Goal: Information Seeking & Learning: Learn about a topic

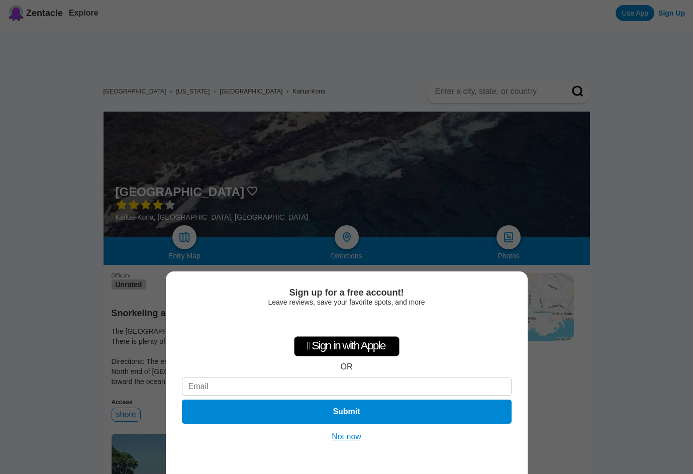
click at [352, 436] on button "Not now" at bounding box center [346, 436] width 36 height 10
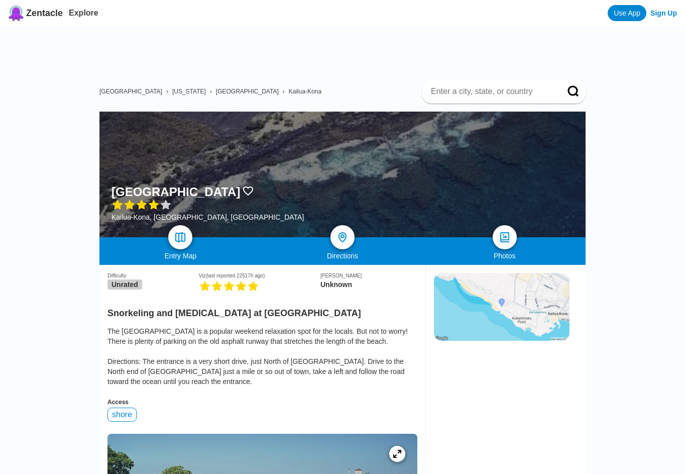
scroll to position [201, 0]
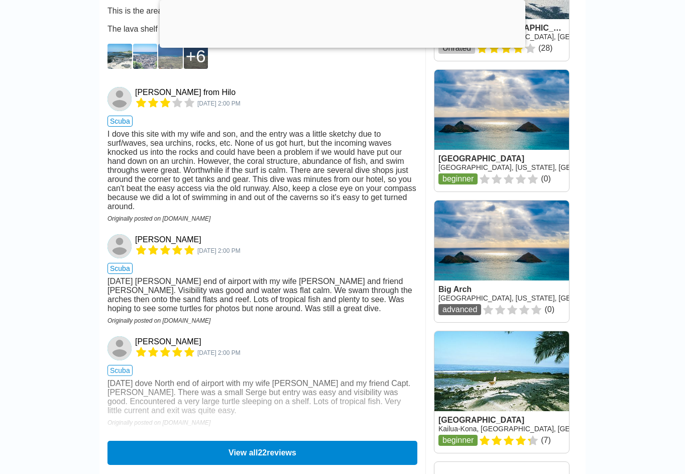
scroll to position [1306, 0]
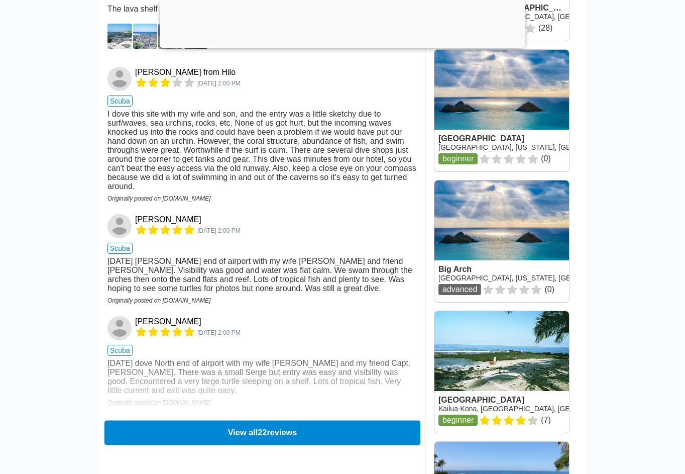
click at [239, 445] on button "View all 22 reviews" at bounding box center [262, 432] width 316 height 25
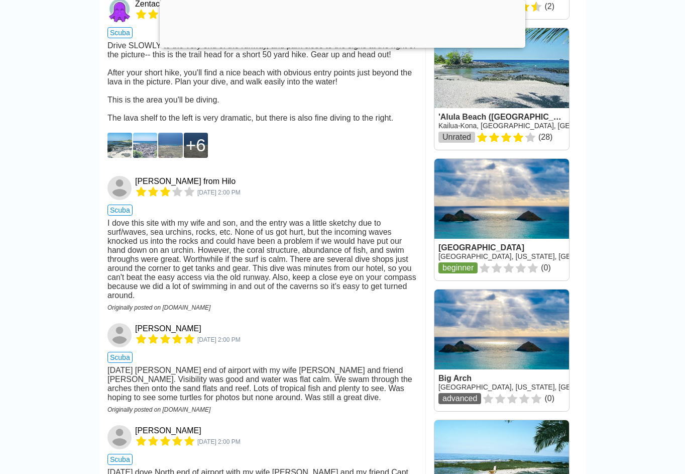
scroll to position [1055, 0]
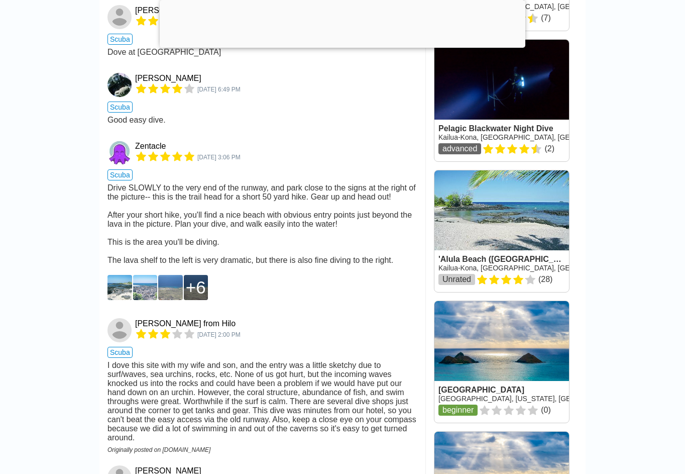
click at [121, 300] on img at bounding box center [119, 287] width 25 height 25
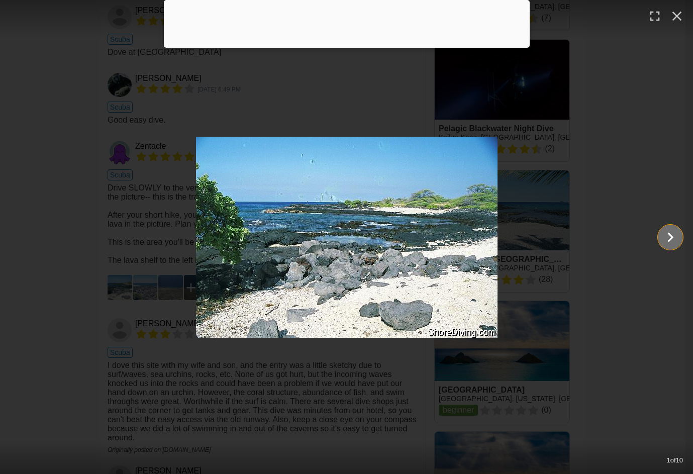
click at [665, 232] on icon "Show slide 2 of 10" at bounding box center [669, 237] width 19 height 24
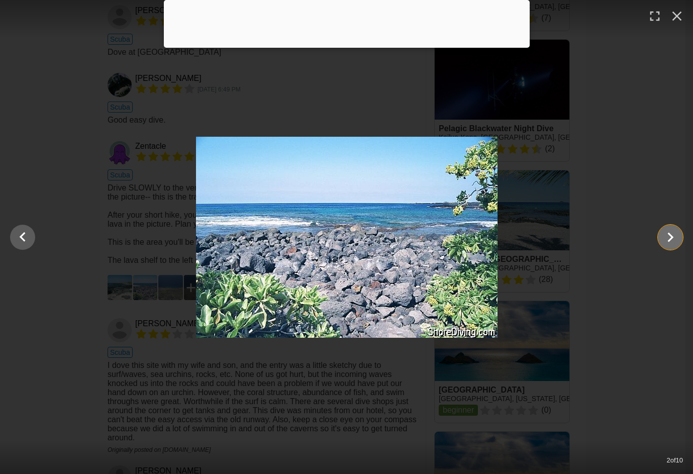
click at [665, 232] on icon "Show slide 3 of 10" at bounding box center [669, 237] width 19 height 24
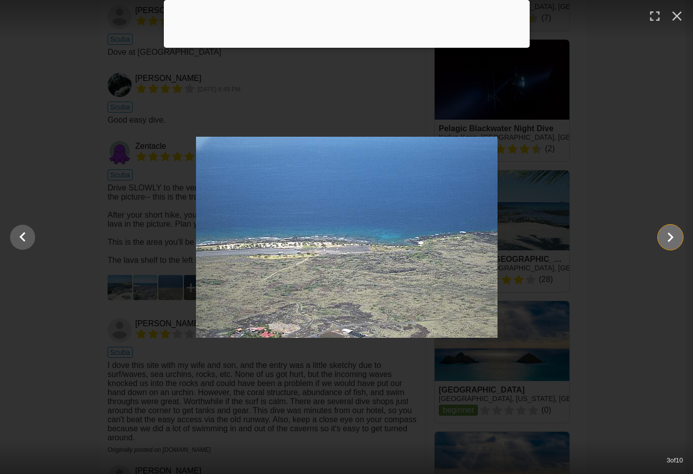
click at [665, 232] on icon "Show slide 4 of 10" at bounding box center [669, 237] width 19 height 24
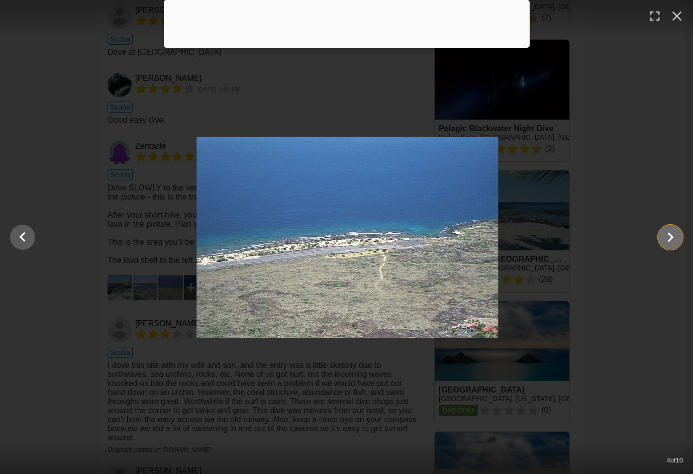
click at [665, 232] on icon "Show slide 5 of 10" at bounding box center [669, 237] width 19 height 24
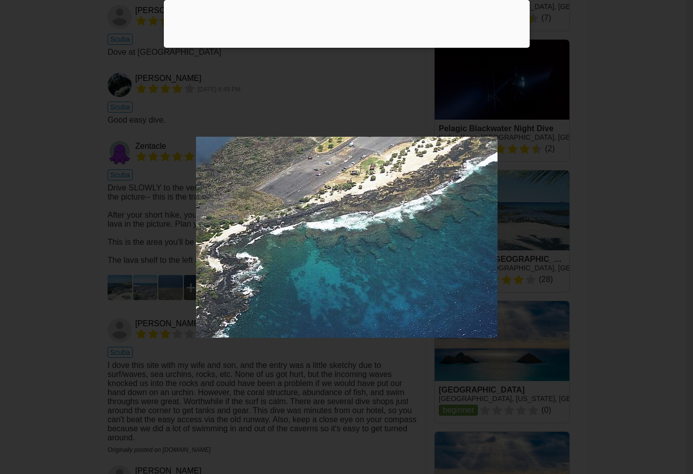
click at [665, 232] on icon "Show slide 6 of 10" at bounding box center [669, 237] width 19 height 24
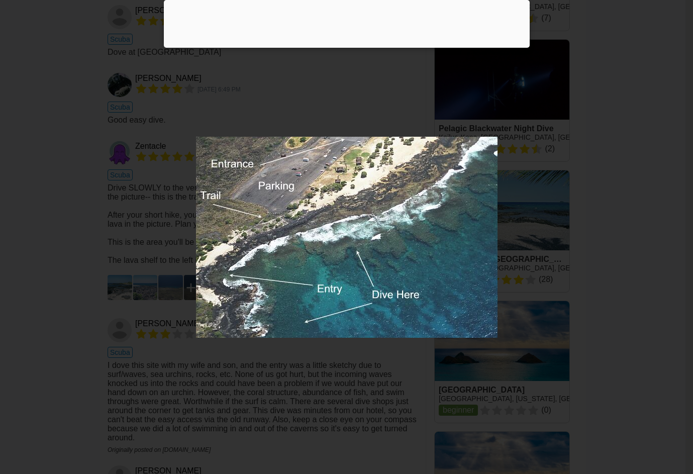
click at [664, 233] on icon "Show slide 7 of 10" at bounding box center [669, 237] width 19 height 24
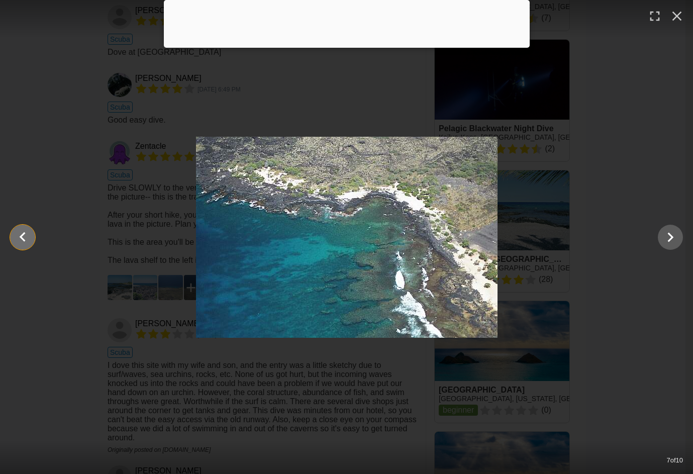
click at [28, 238] on icon "Show slide 6 of 10" at bounding box center [22, 237] width 19 height 24
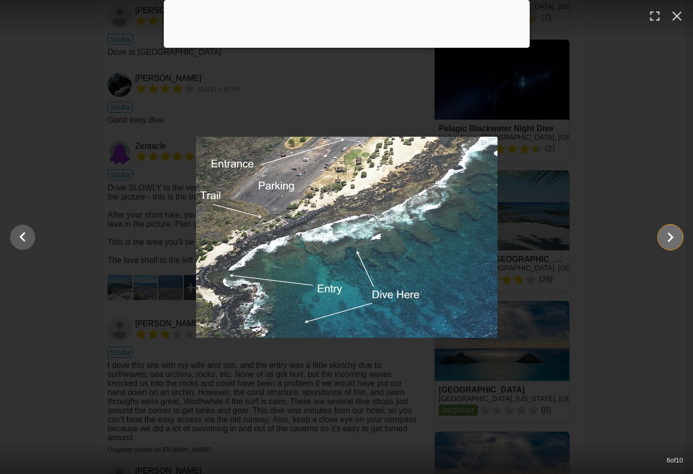
click at [674, 238] on icon "Show slide 7 of 10" at bounding box center [669, 237] width 19 height 24
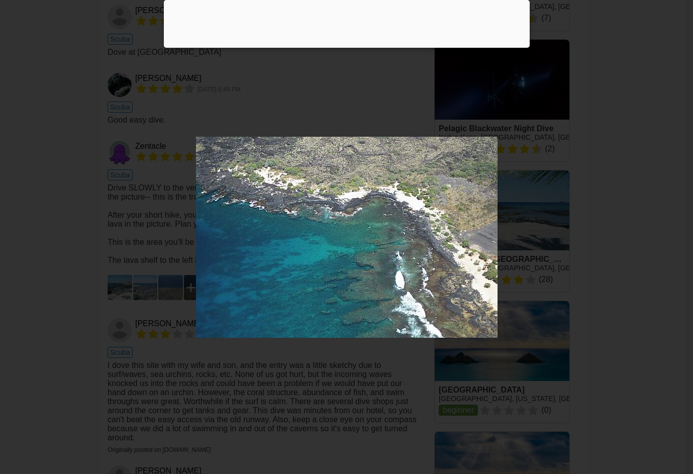
click at [674, 238] on icon "Show slide 8 of 10" at bounding box center [669, 237] width 19 height 24
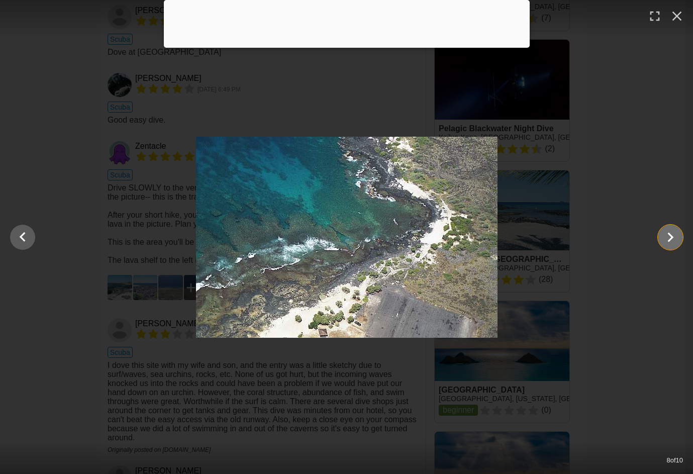
click at [674, 238] on icon "Show slide 9 of 10" at bounding box center [669, 237] width 19 height 24
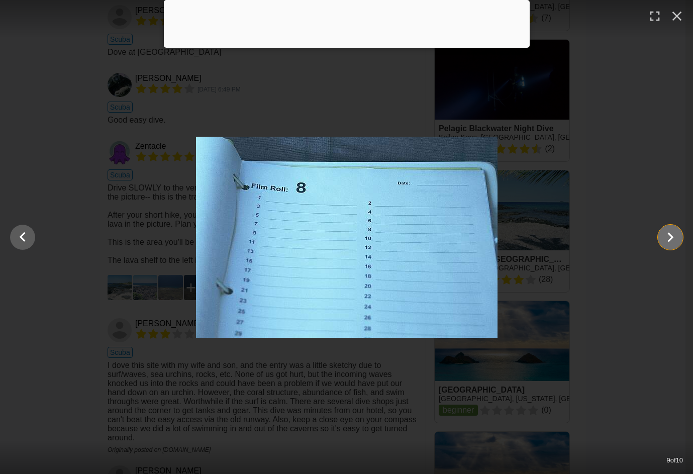
click at [674, 239] on icon "Show slide 10 of 10" at bounding box center [669, 237] width 19 height 24
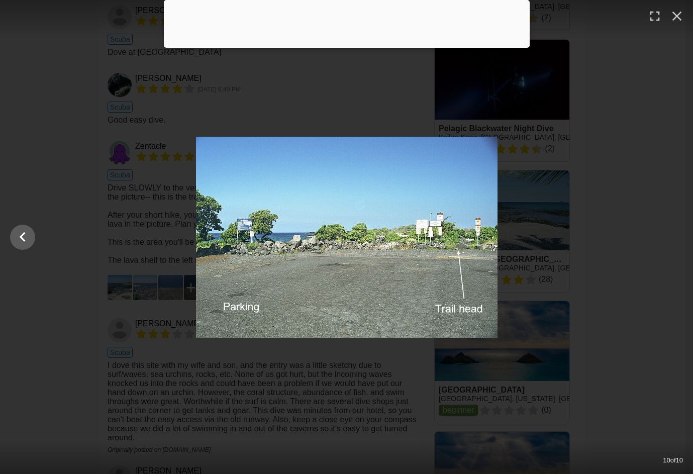
click at [674, 239] on div at bounding box center [346, 237] width 693 height 201
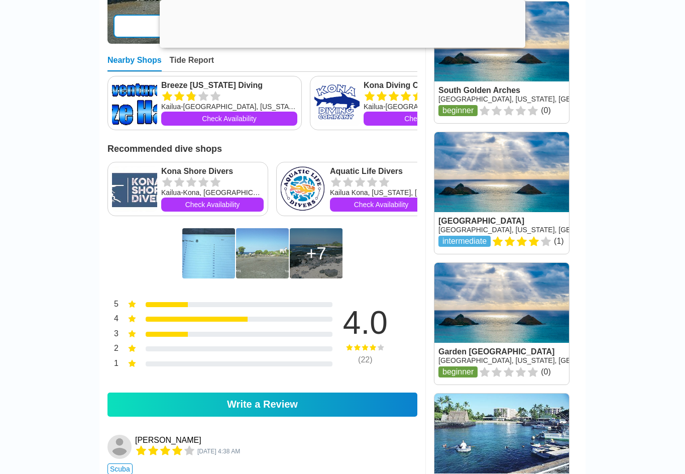
scroll to position [653, 0]
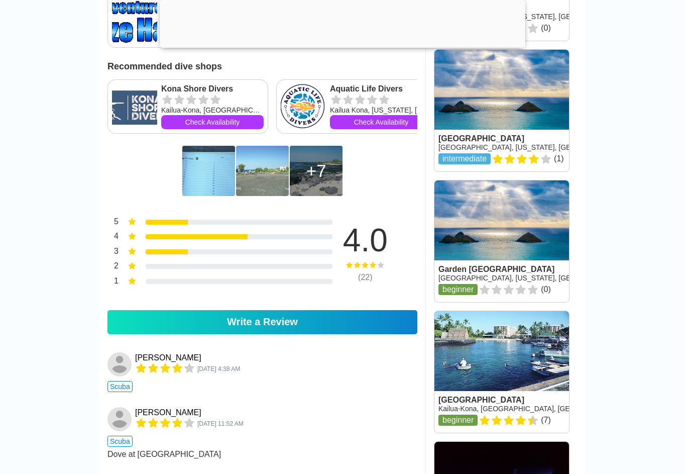
click at [326, 181] on div "7" at bounding box center [316, 171] width 20 height 20
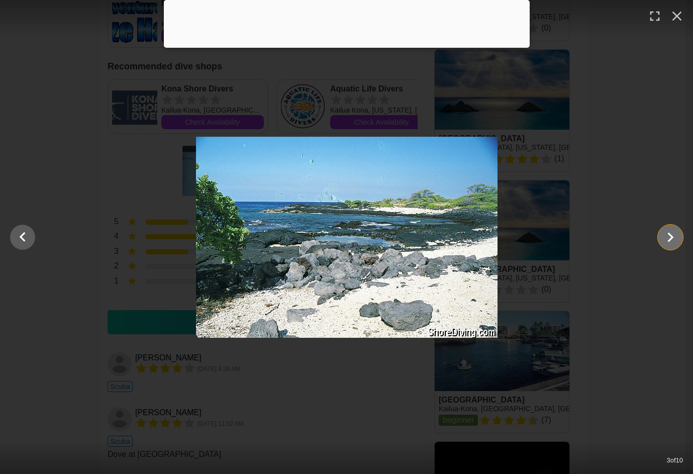
click at [666, 236] on icon "Show slide 4 of 10" at bounding box center [669, 237] width 19 height 24
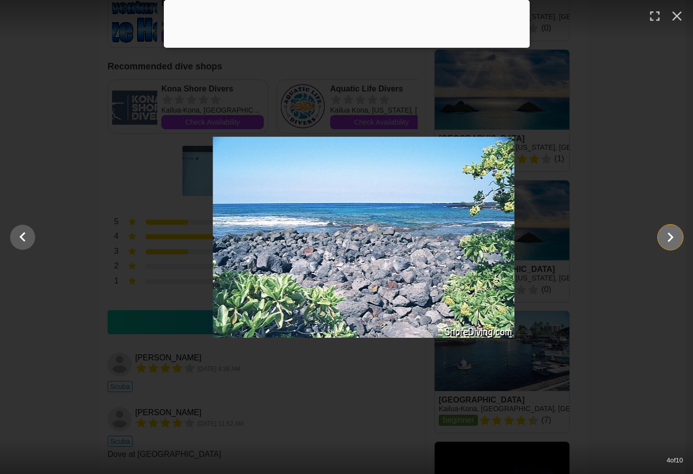
click at [666, 237] on icon "Show slide 5 of 10" at bounding box center [669, 237] width 19 height 24
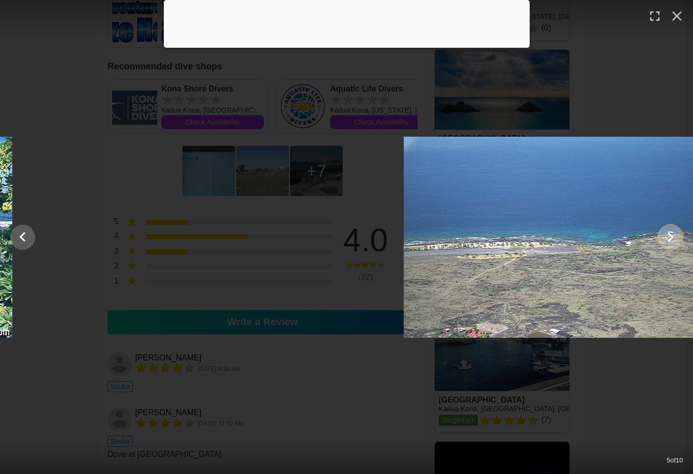
click at [666, 238] on icon "Show slide 6 of 10" at bounding box center [669, 237] width 19 height 24
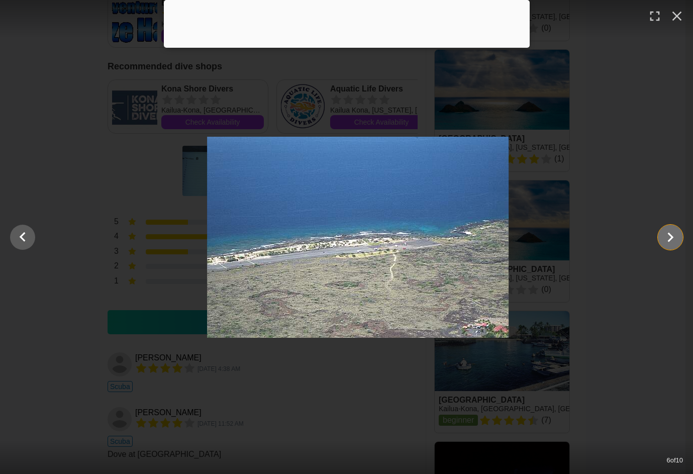
click at [666, 239] on icon "Show slide 7 of 10" at bounding box center [669, 237] width 19 height 24
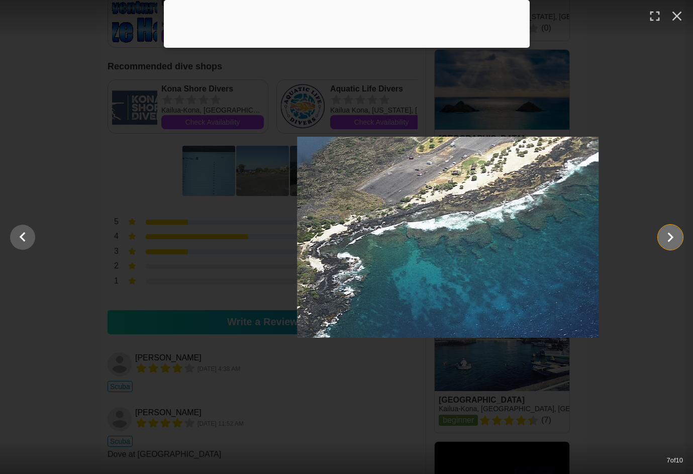
click at [666, 239] on icon "Show slide 8 of 10" at bounding box center [669, 237] width 19 height 24
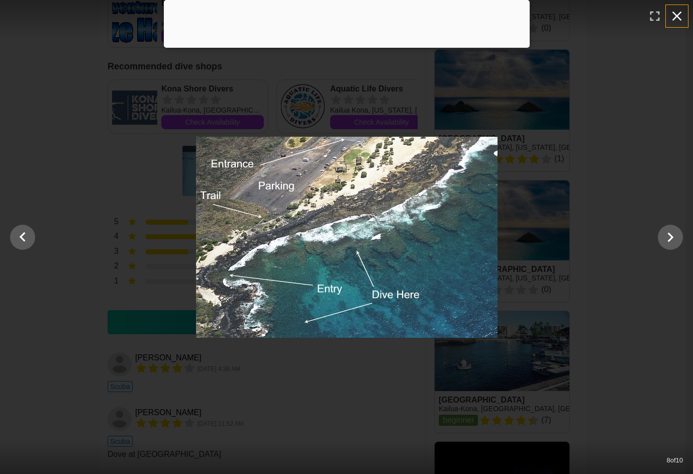
click at [681, 14] on icon "button" at bounding box center [677, 16] width 16 height 16
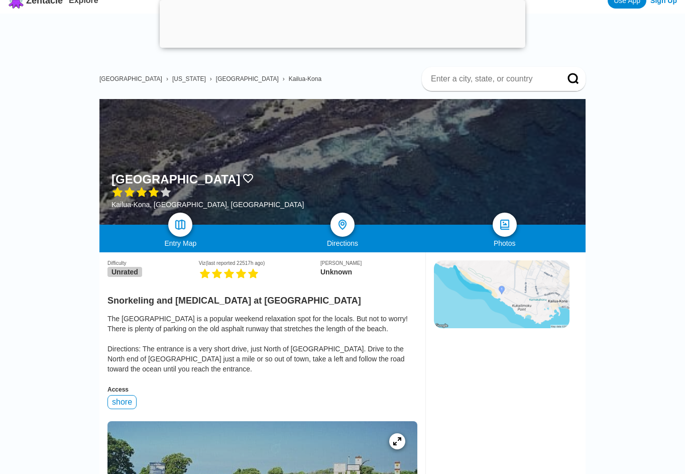
scroll to position [0, 0]
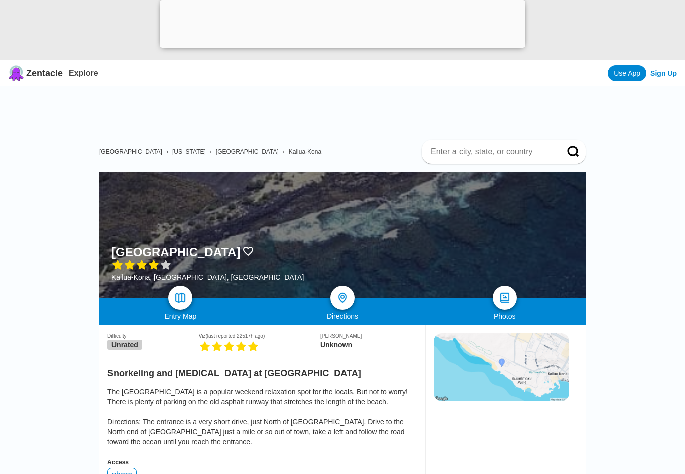
click at [289, 152] on span "Kailua-Kona" at bounding box center [305, 151] width 33 height 7
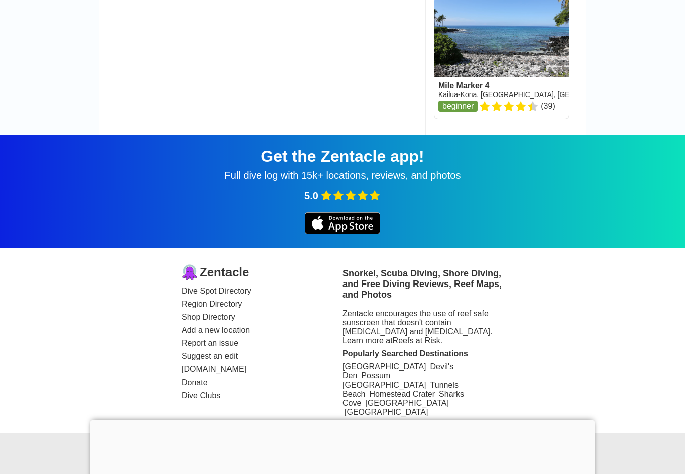
scroll to position [1763, 0]
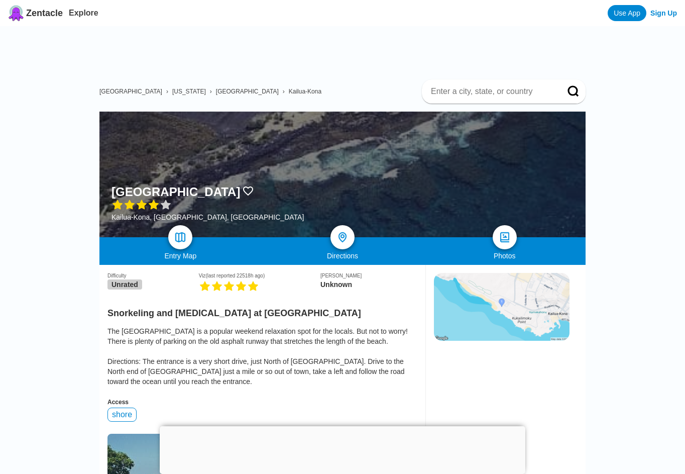
click at [289, 92] on span "Kailua-Kona" at bounding box center [305, 91] width 33 height 7
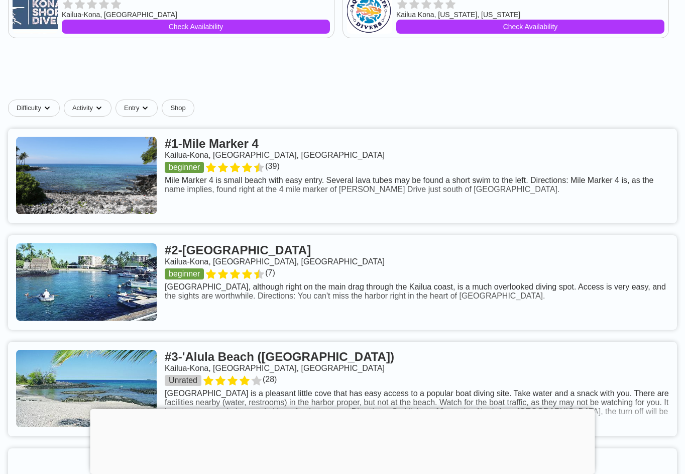
scroll to position [502, 0]
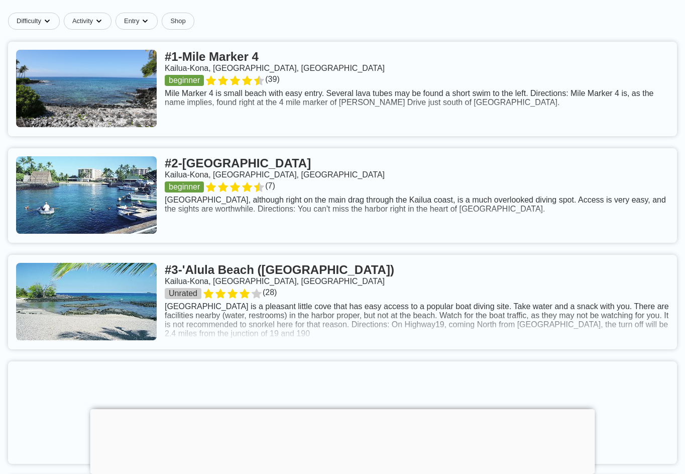
click at [243, 186] on link at bounding box center [342, 195] width 669 height 94
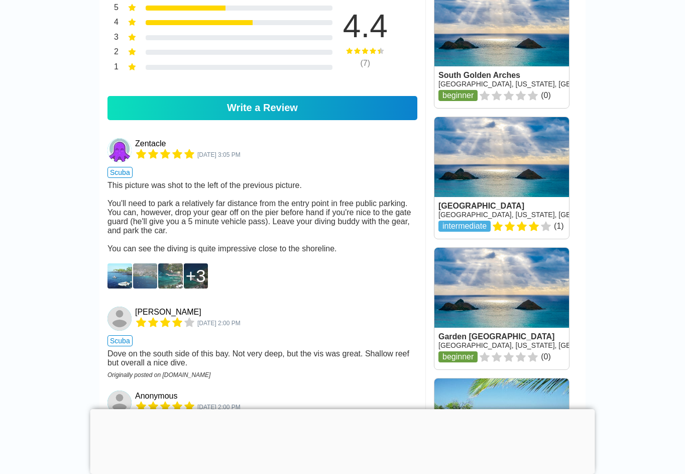
scroll to position [804, 0]
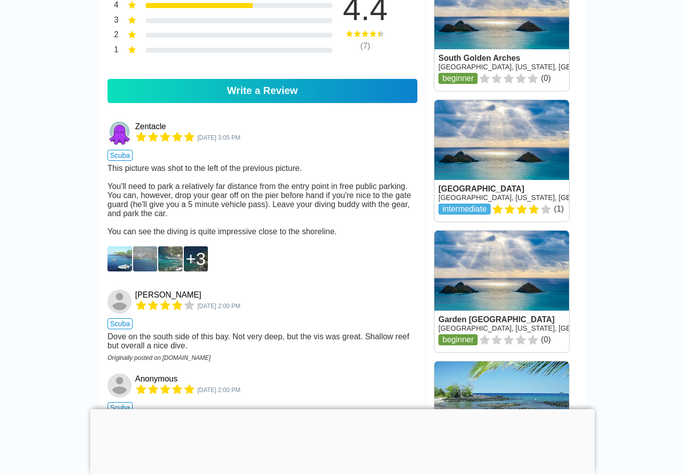
click at [123, 271] on img at bounding box center [119, 258] width 25 height 25
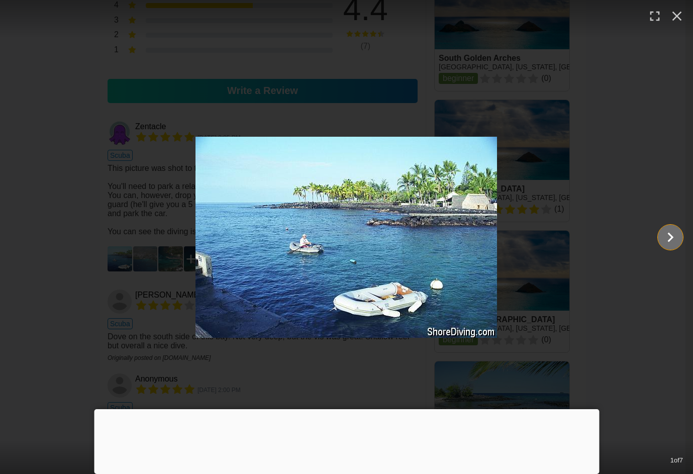
click at [666, 234] on icon "Show slide 2 of 7" at bounding box center [669, 237] width 19 height 24
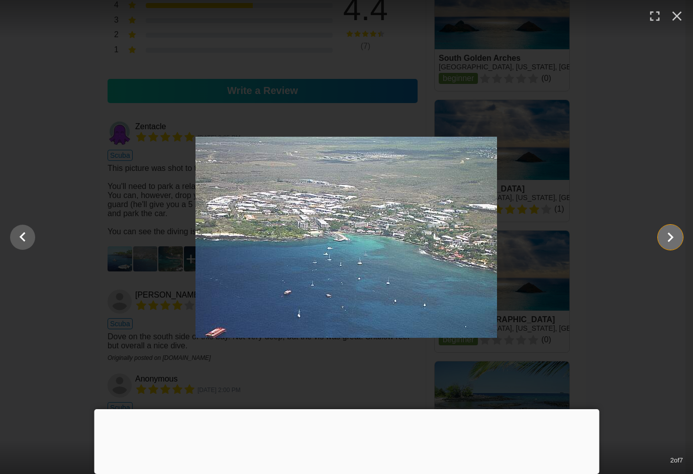
click at [666, 234] on icon "Show slide 3 of 7" at bounding box center [669, 237] width 19 height 24
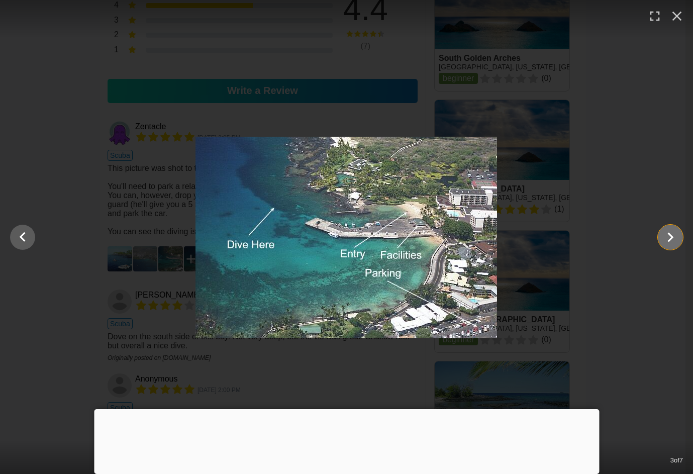
click at [669, 240] on icon "Show slide 4 of 7" at bounding box center [671, 237] width 6 height 10
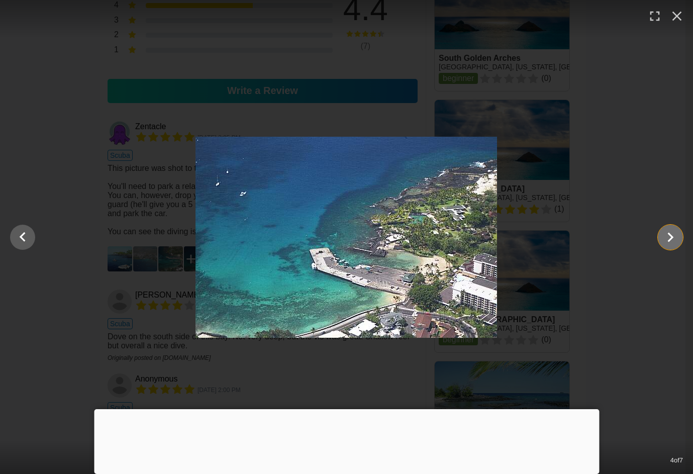
click at [669, 240] on icon "Show slide 5 of 7" at bounding box center [671, 237] width 6 height 10
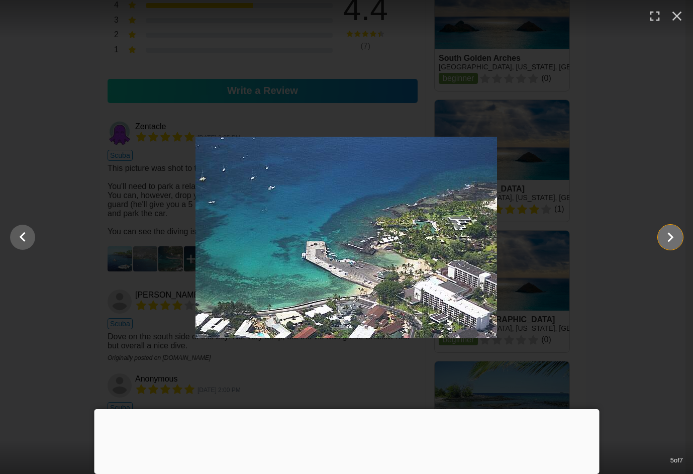
click at [667, 242] on icon "Show slide 6 of 7" at bounding box center [669, 237] width 19 height 24
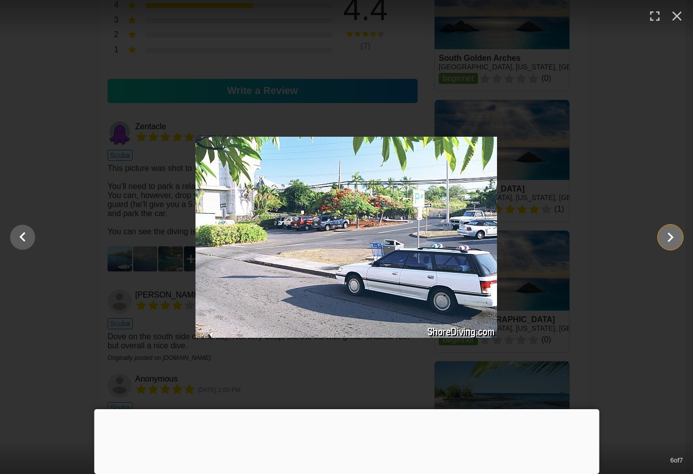
click at [667, 242] on icon "Show slide 7 of 7" at bounding box center [669, 237] width 19 height 24
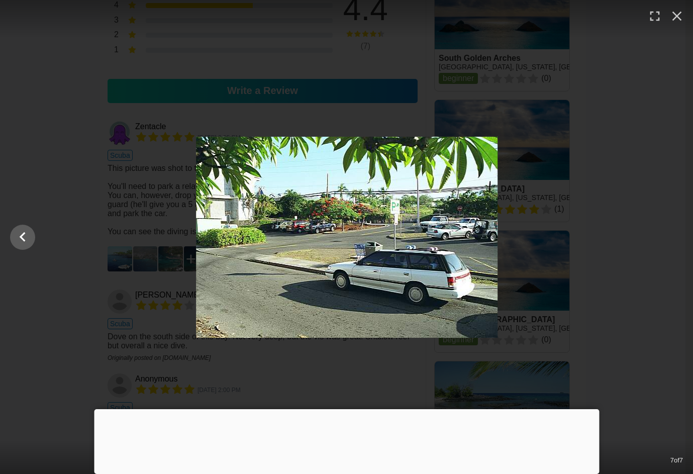
click at [667, 242] on div at bounding box center [347, 237] width 693 height 201
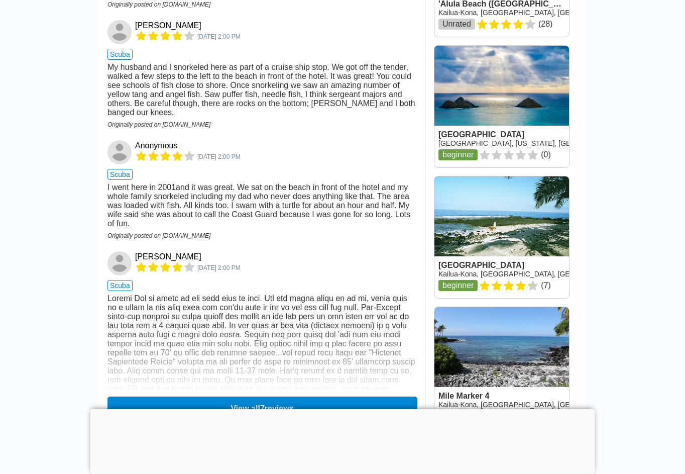
scroll to position [1406, 0]
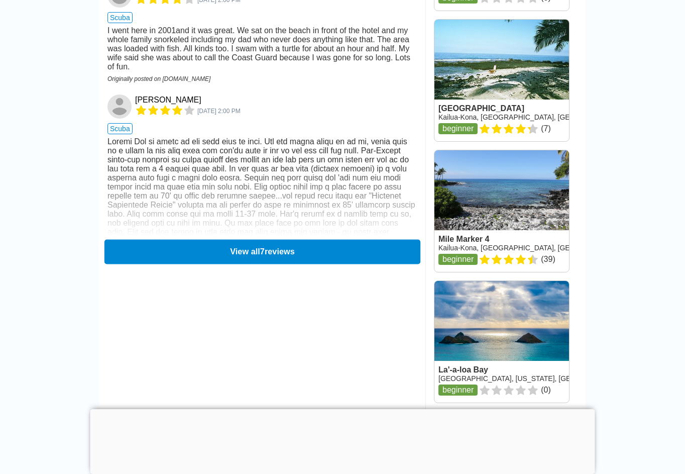
click at [220, 264] on button "View all 7 reviews" at bounding box center [262, 251] width 316 height 25
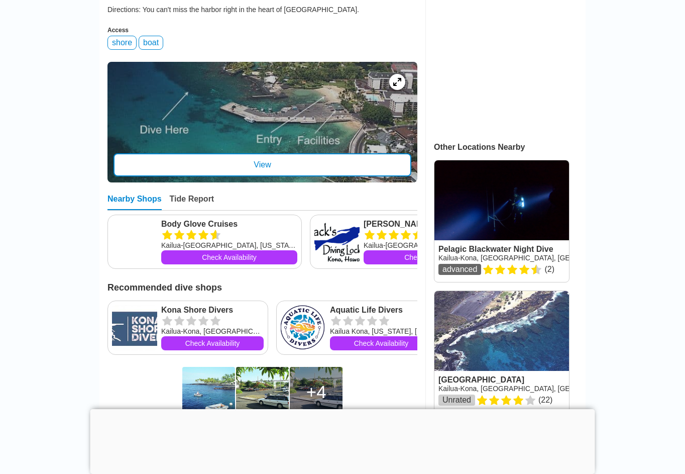
scroll to position [0, 0]
